Goal: Navigation & Orientation: Find specific page/section

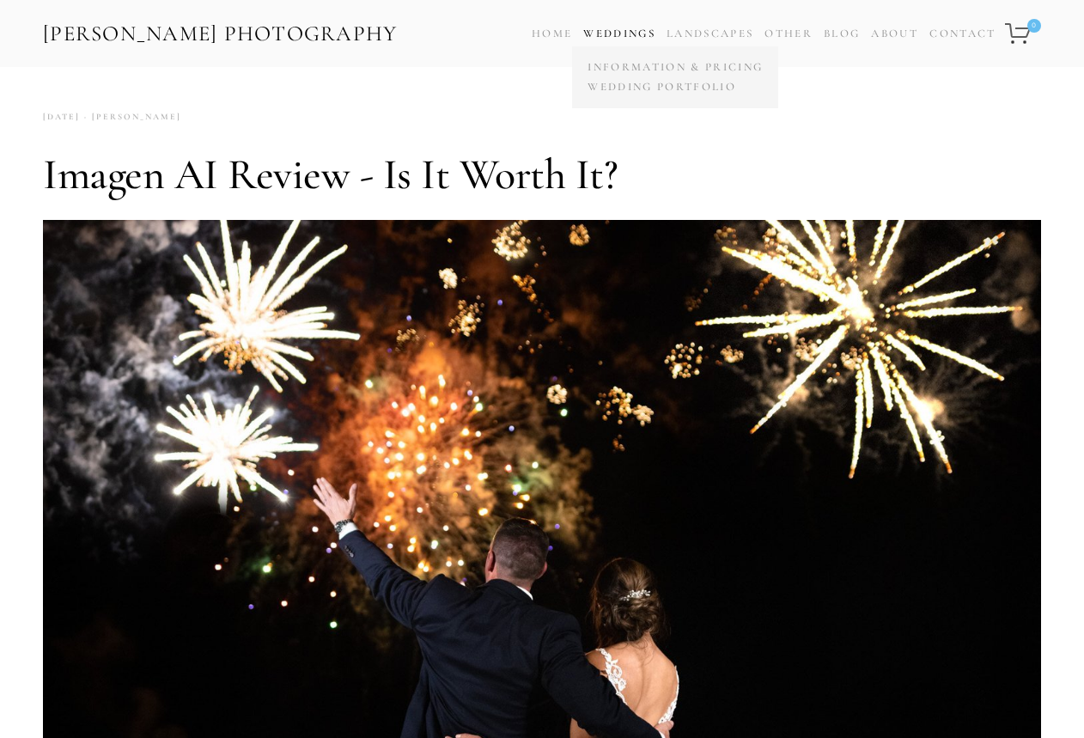
click at [629, 35] on link "Weddings" at bounding box center [619, 34] width 72 height 14
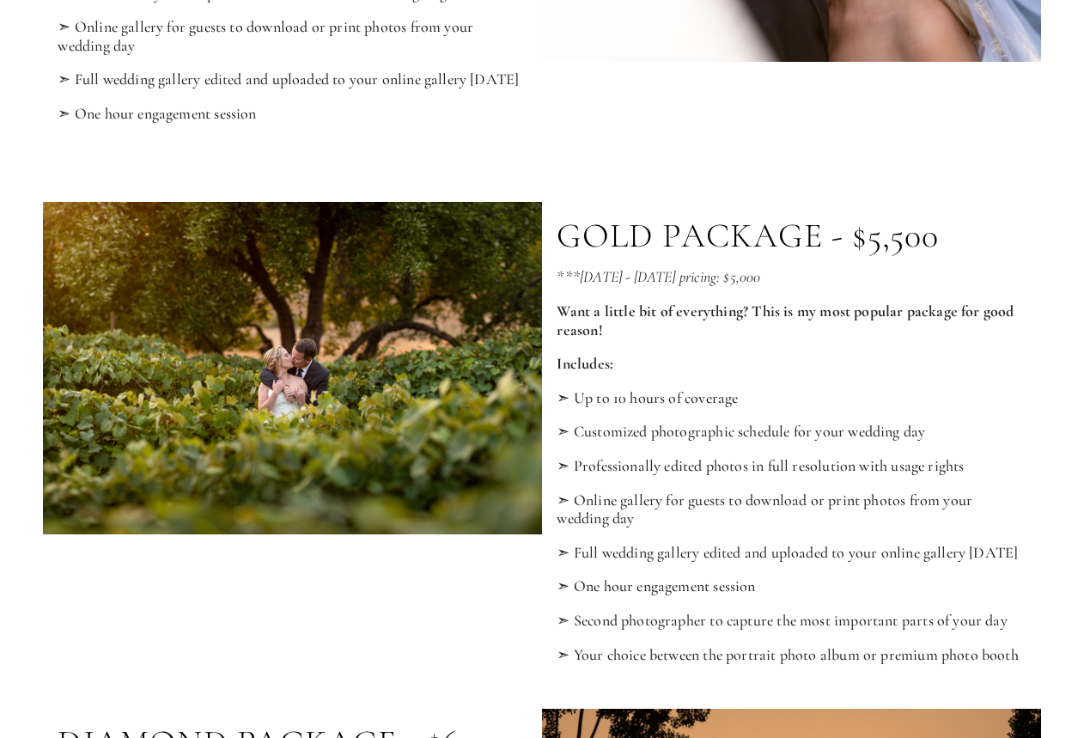
scroll to position [1606, 0]
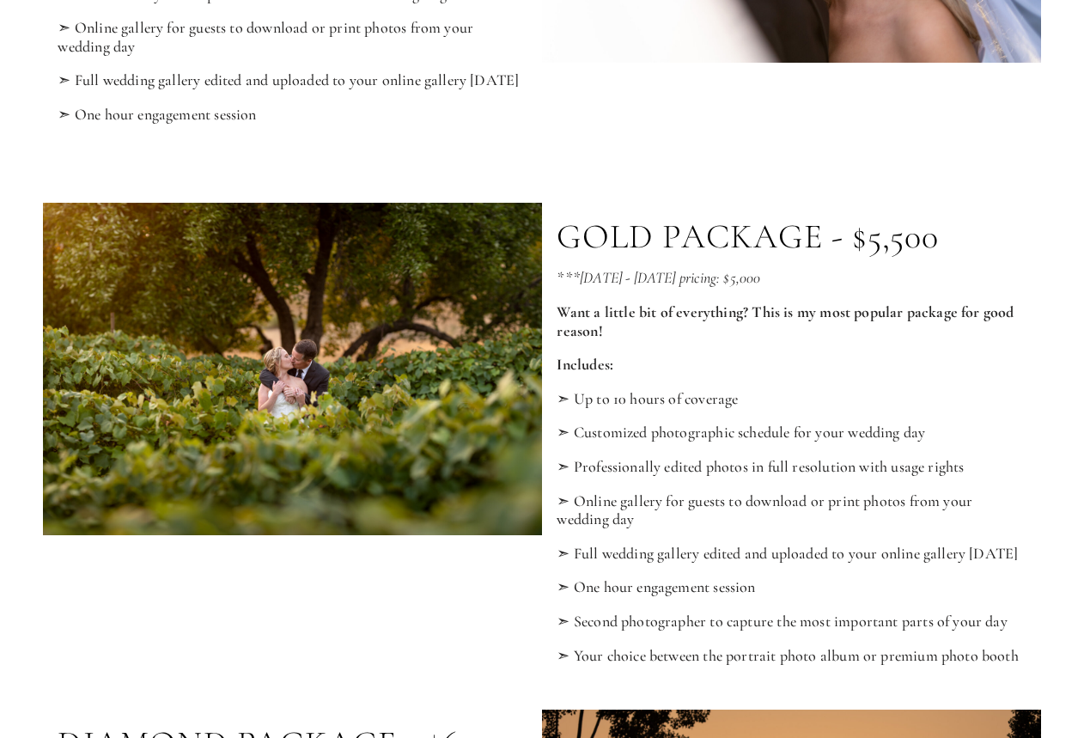
click at [303, 387] on div at bounding box center [292, 369] width 499 height 332
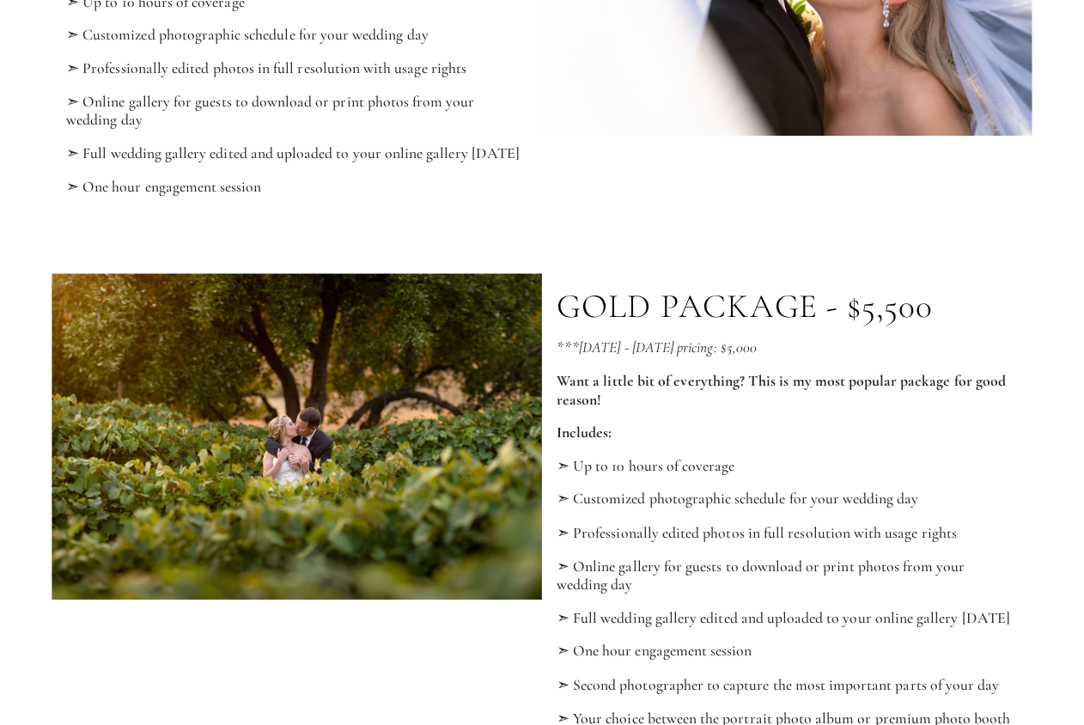
scroll to position [0, 0]
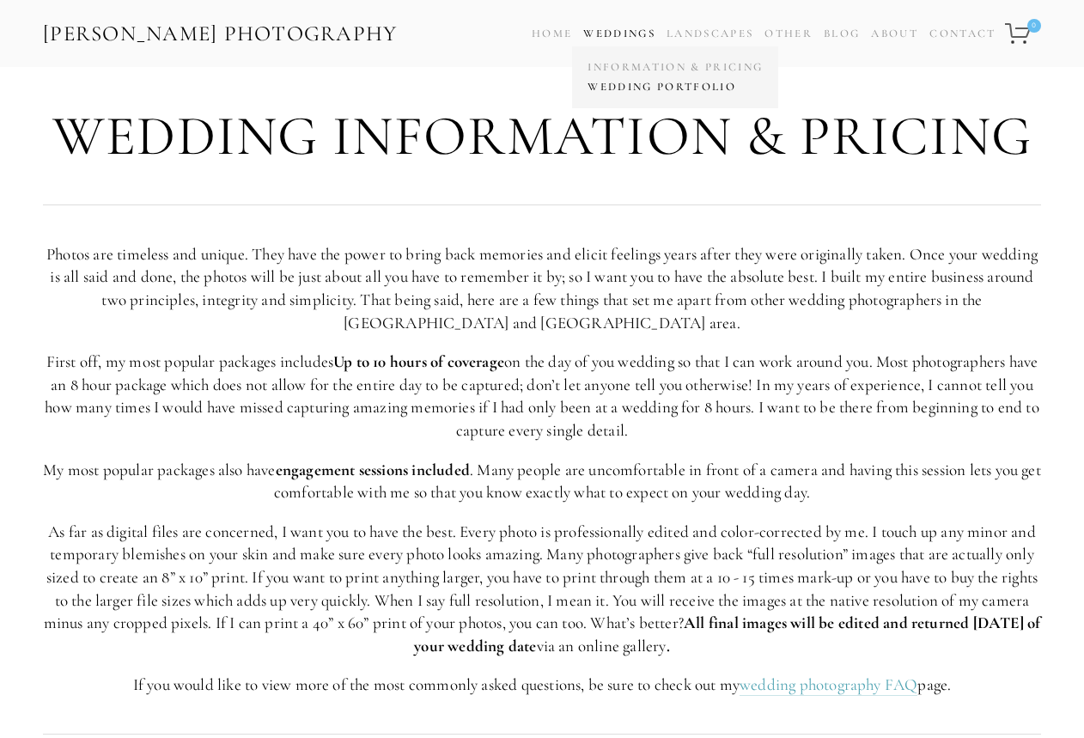
click at [610, 88] on link "Wedding Portfolio" at bounding box center [675, 87] width 184 height 20
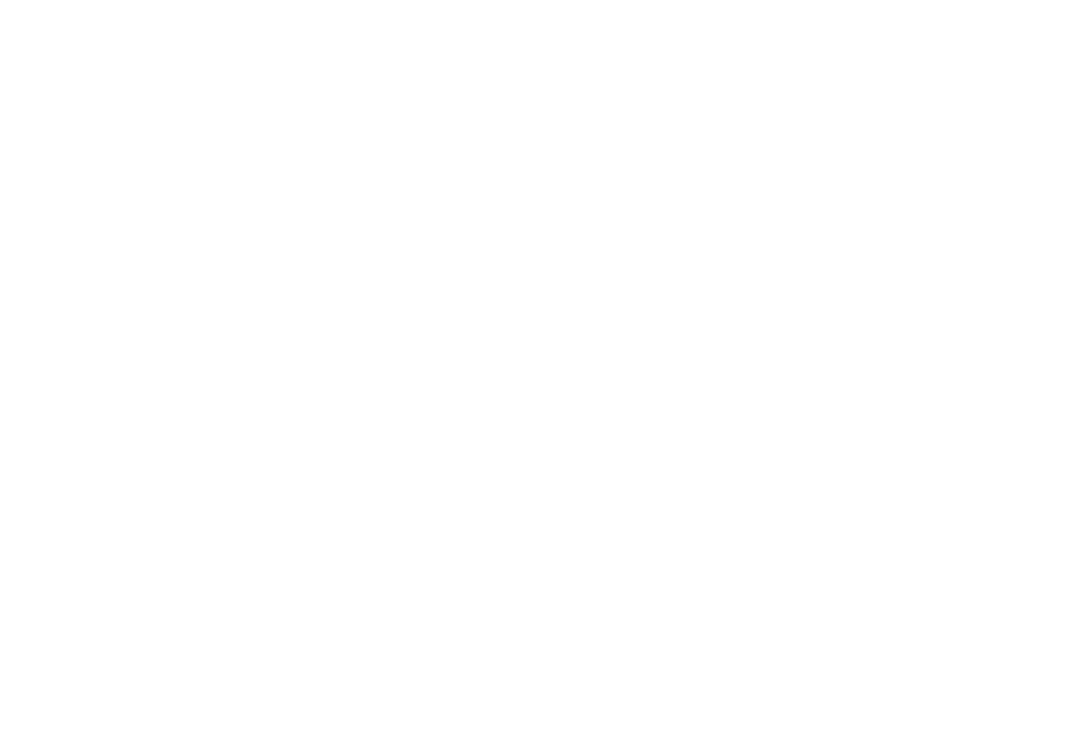
scroll to position [24916, 0]
